Goal: Task Accomplishment & Management: Manage account settings

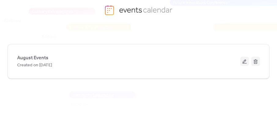
scroll to position [26, 0]
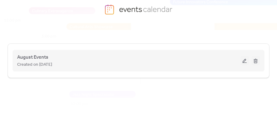
click at [67, 58] on div "August Events Created on [DATE]" at bounding box center [128, 60] width 223 height 15
click at [39, 57] on span "August Events" at bounding box center [32, 57] width 31 height 7
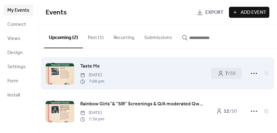
scroll to position [3, 0]
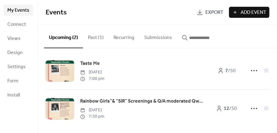
click at [94, 37] on button "Past (1)" at bounding box center [96, 36] width 26 height 23
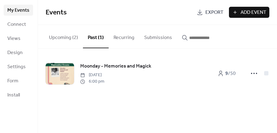
click at [64, 38] on button "Upcoming (2)" at bounding box center [63, 36] width 39 height 23
